Goal: Navigation & Orientation: Find specific page/section

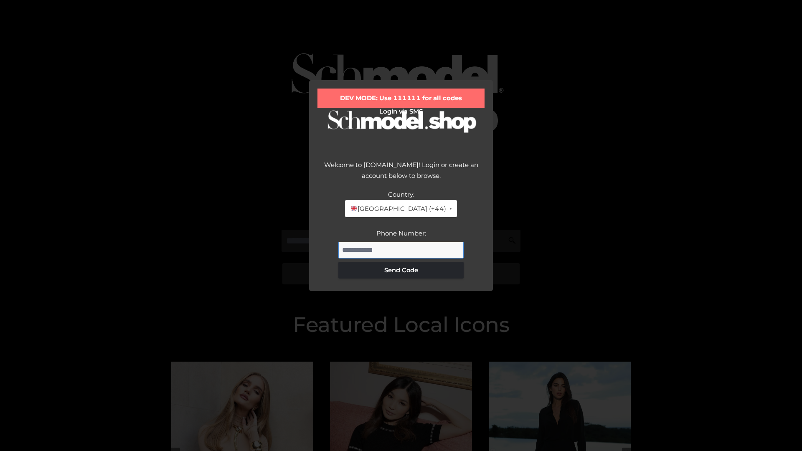
click at [401, 250] on input "Phone Number:" at bounding box center [400, 250] width 125 height 17
type input "**********"
click at [401, 270] on button "Send Code" at bounding box center [400, 270] width 125 height 17
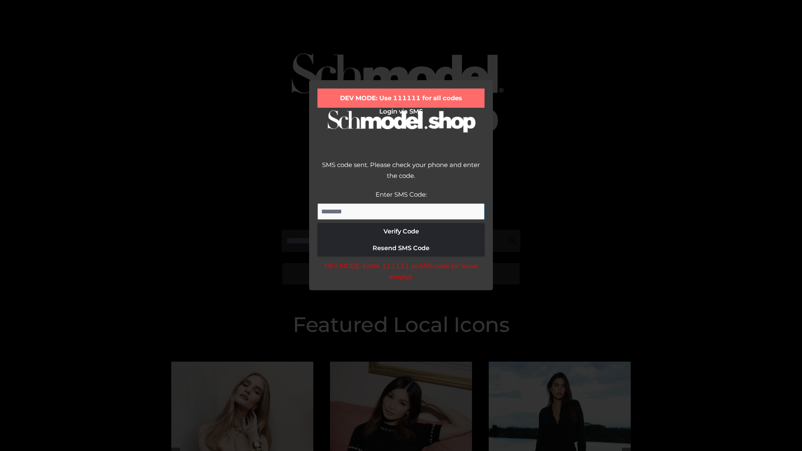
click at [401, 211] on input "Enter SMS Code:" at bounding box center [400, 211] width 167 height 17
type input "******"
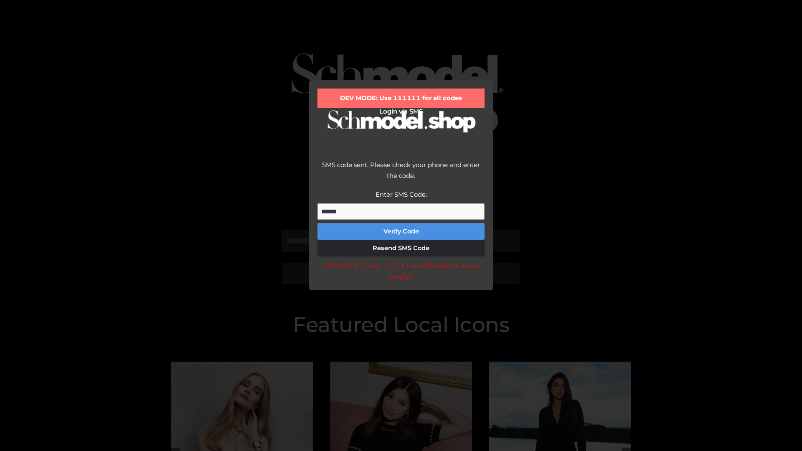
click at [401, 231] on button "Verify Code" at bounding box center [400, 231] width 167 height 17
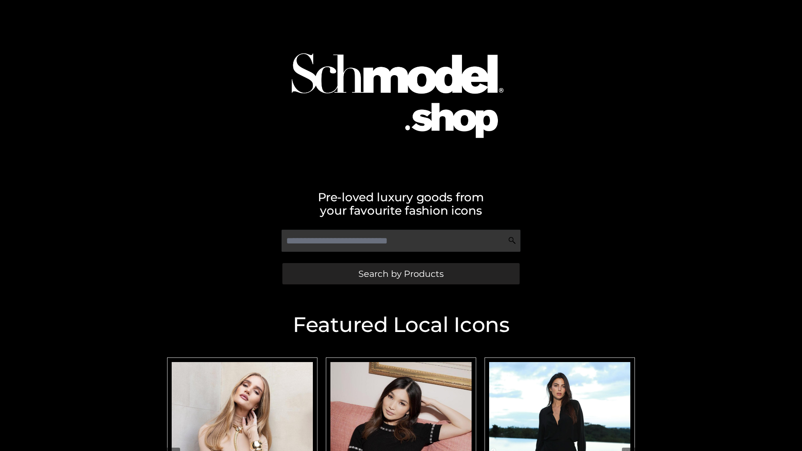
click at [401, 274] on span "Search by Products" at bounding box center [400, 273] width 85 height 9
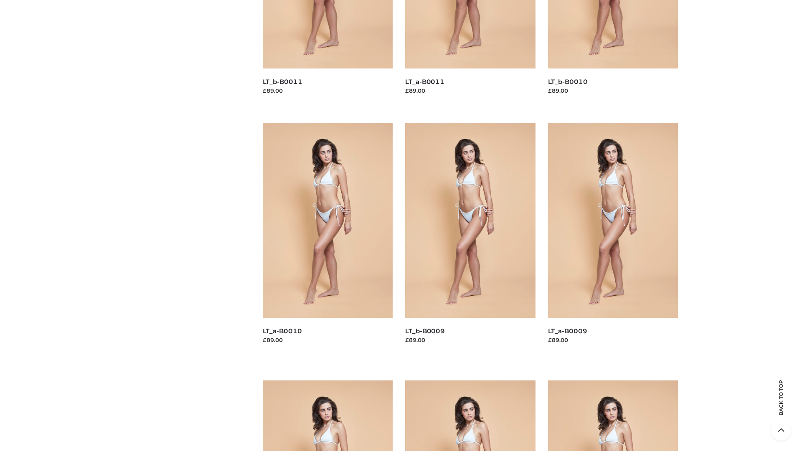
scroll to position [2202, 0]
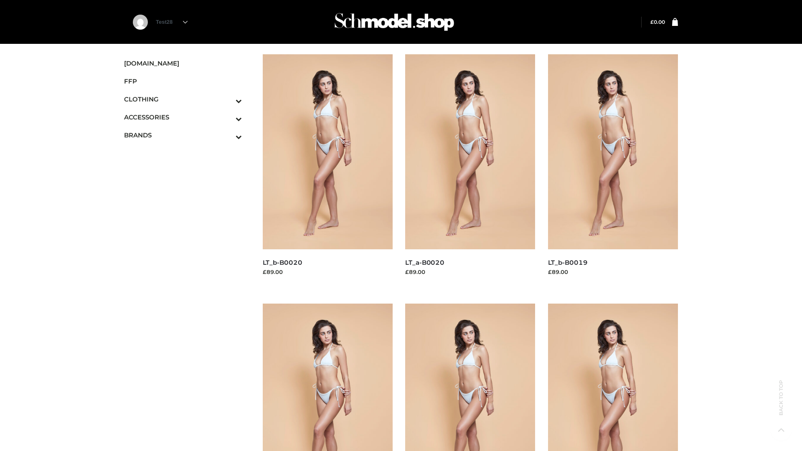
scroll to position [680, 0]
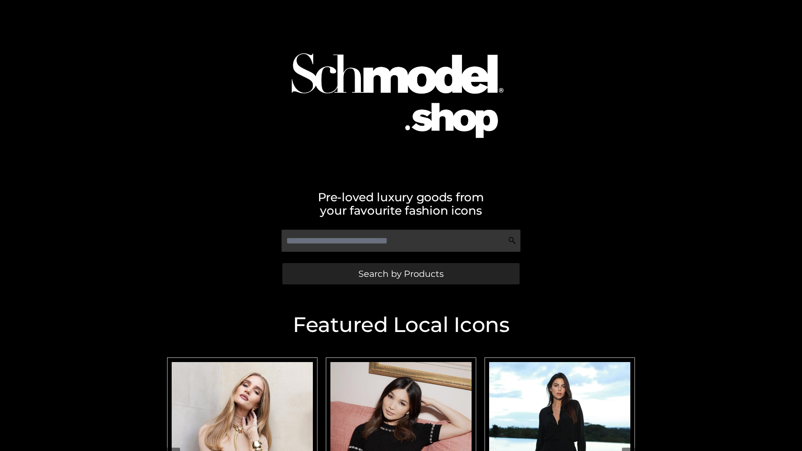
click at [401, 274] on span "Search by Products" at bounding box center [400, 273] width 85 height 9
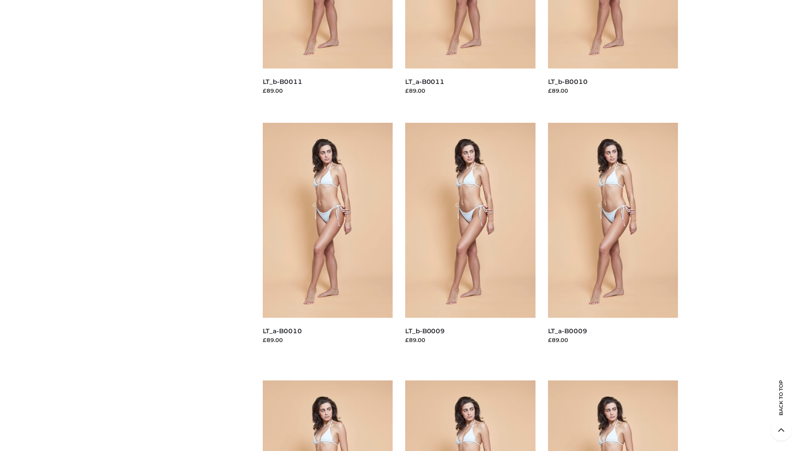
scroll to position [2202, 0]
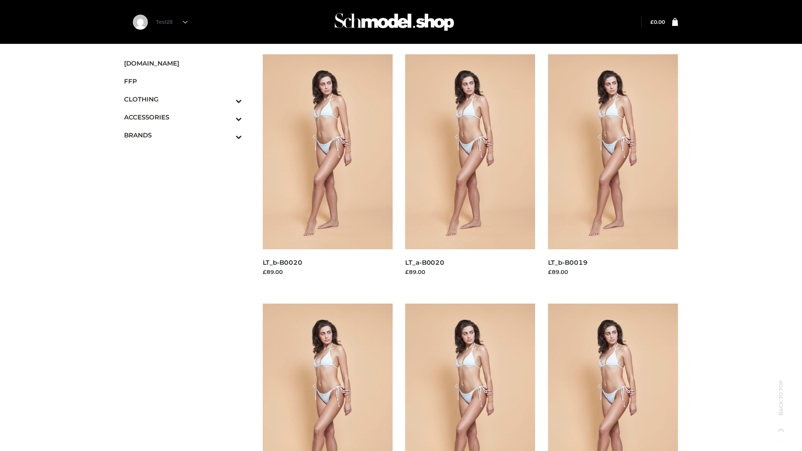
scroll to position [680, 0]
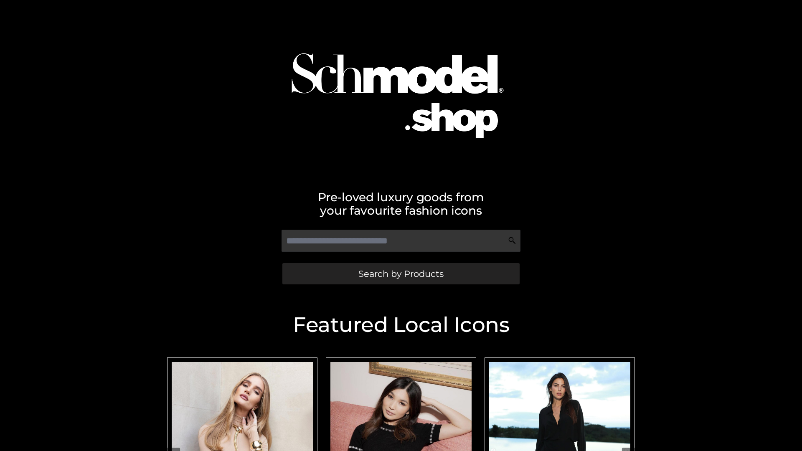
click at [401, 274] on span "Search by Products" at bounding box center [400, 273] width 85 height 9
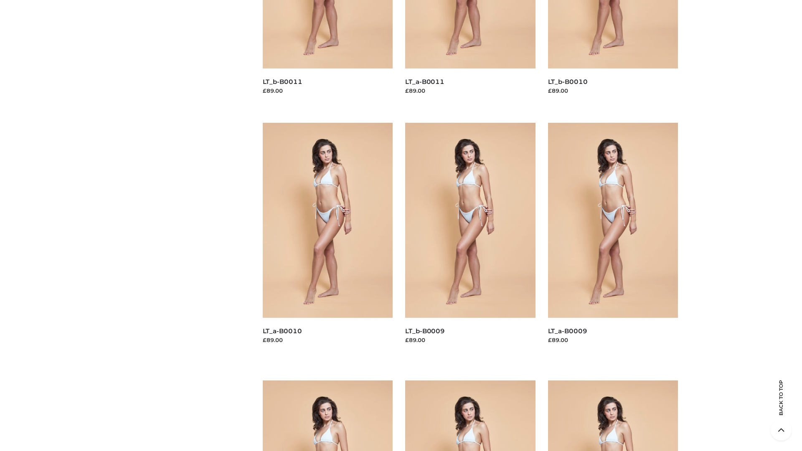
scroll to position [2202, 0]
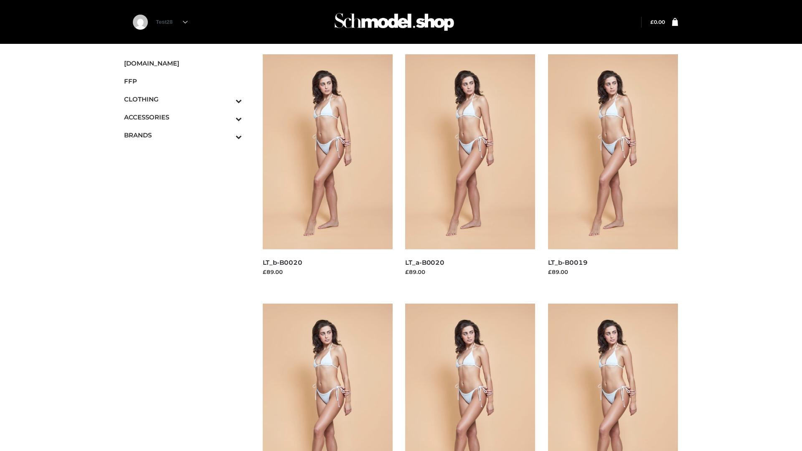
scroll to position [680, 0]
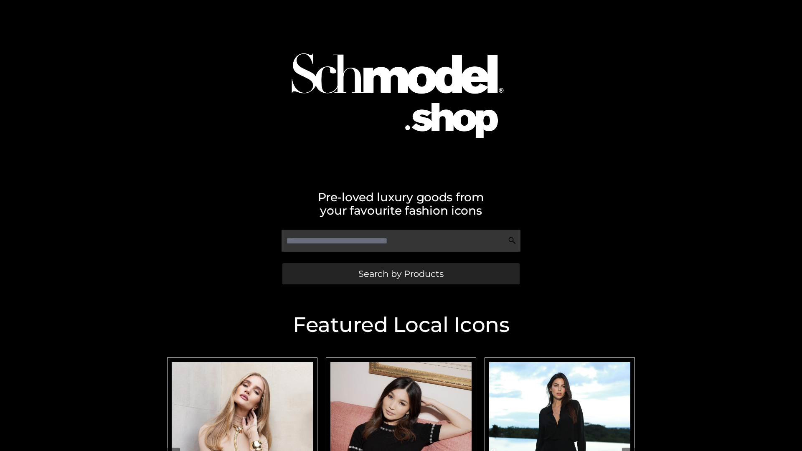
click at [401, 274] on span "Search by Products" at bounding box center [400, 273] width 85 height 9
